Goal: Check status: Check status

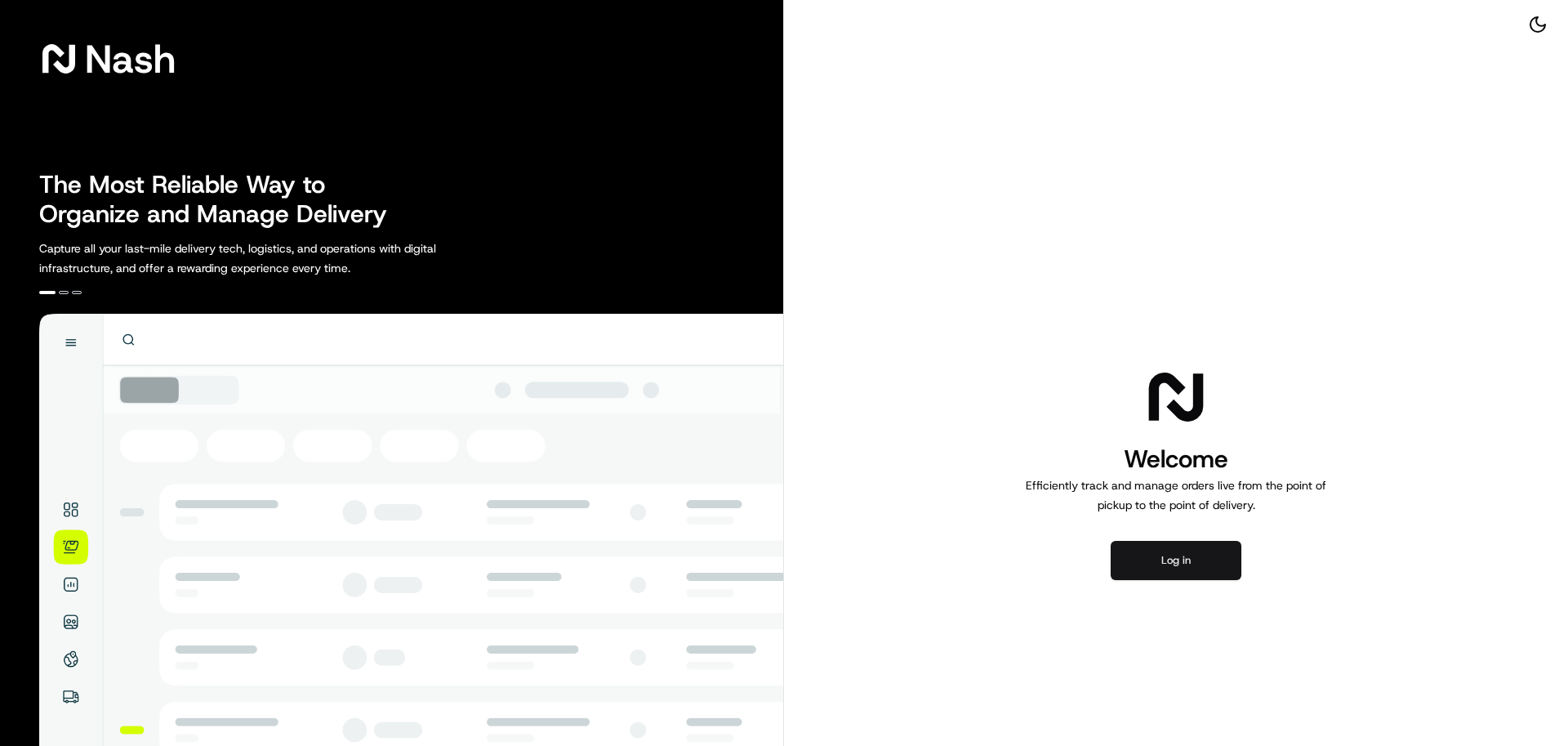
click at [1198, 562] on button "Log in" at bounding box center [1176, 560] width 130 height 39
